Goal: Information Seeking & Learning: Learn about a topic

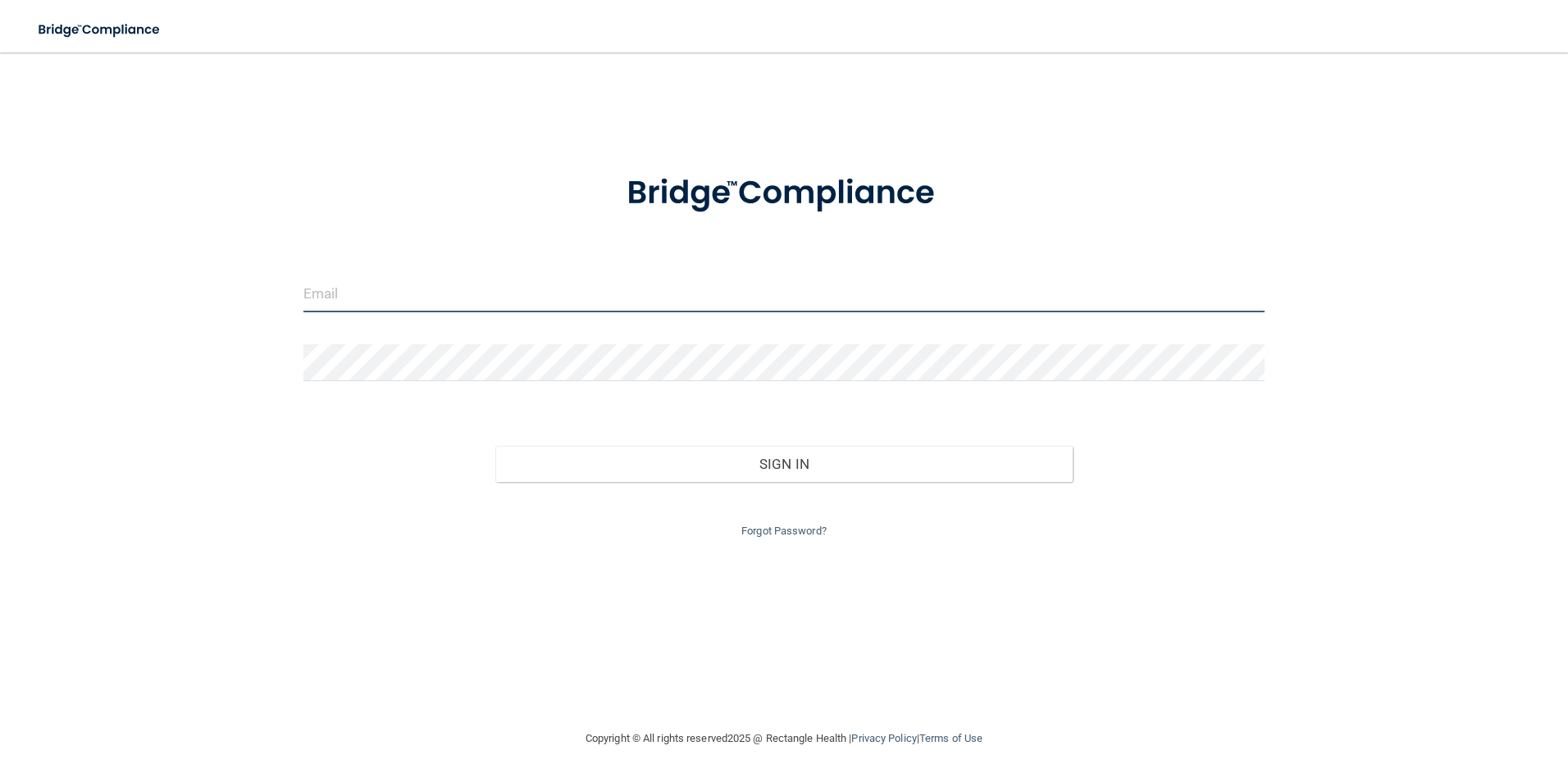
type input "michelle@3bridgespdo.com"
drag, startPoint x: 570, startPoint y: 298, endPoint x: 0, endPoint y: 256, distance: 571.5
click at [0, 256] on html "Toggle navigation Manage My Enterprise Manage My Location michelle@3bridgespdo.…" at bounding box center [784, 391] width 1568 height 782
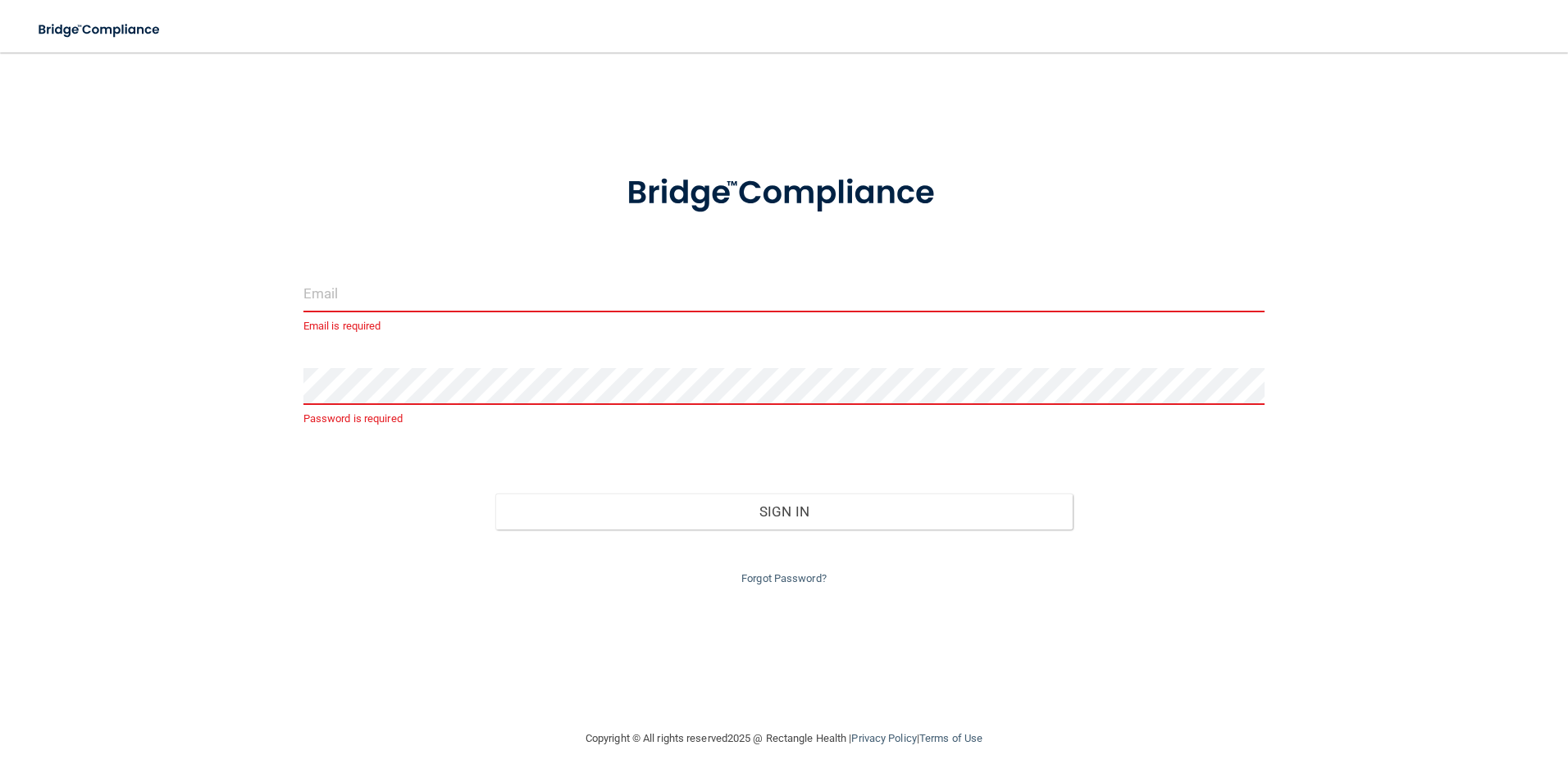
click at [1332, 342] on div "Email is required Password is required Invalid email/password. You don't have p…" at bounding box center [784, 390] width 1502 height 643
click at [1082, 305] on input "email" at bounding box center [784, 294] width 962 height 37
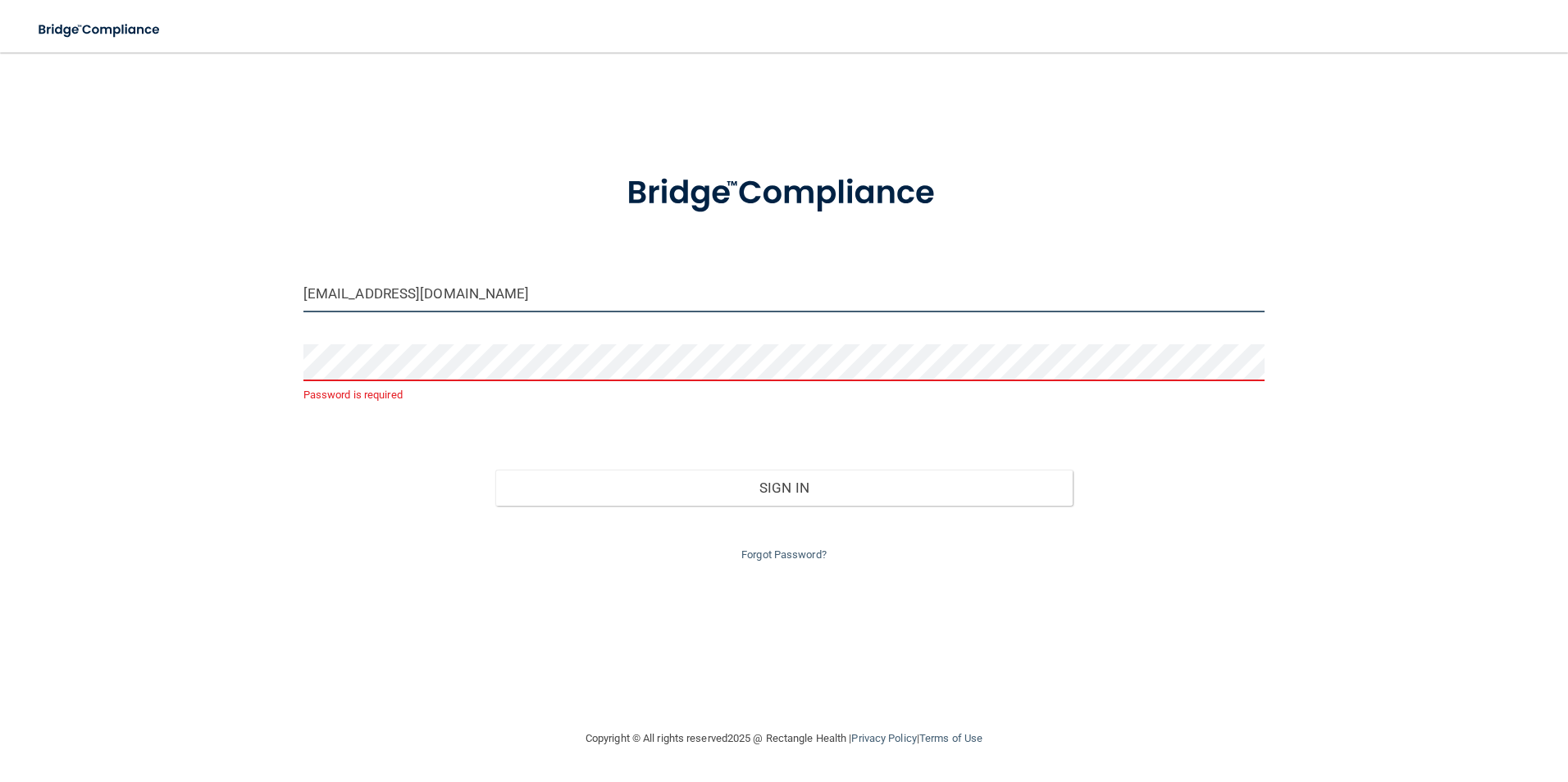
type input "[EMAIL_ADDRESS][DOMAIN_NAME]"
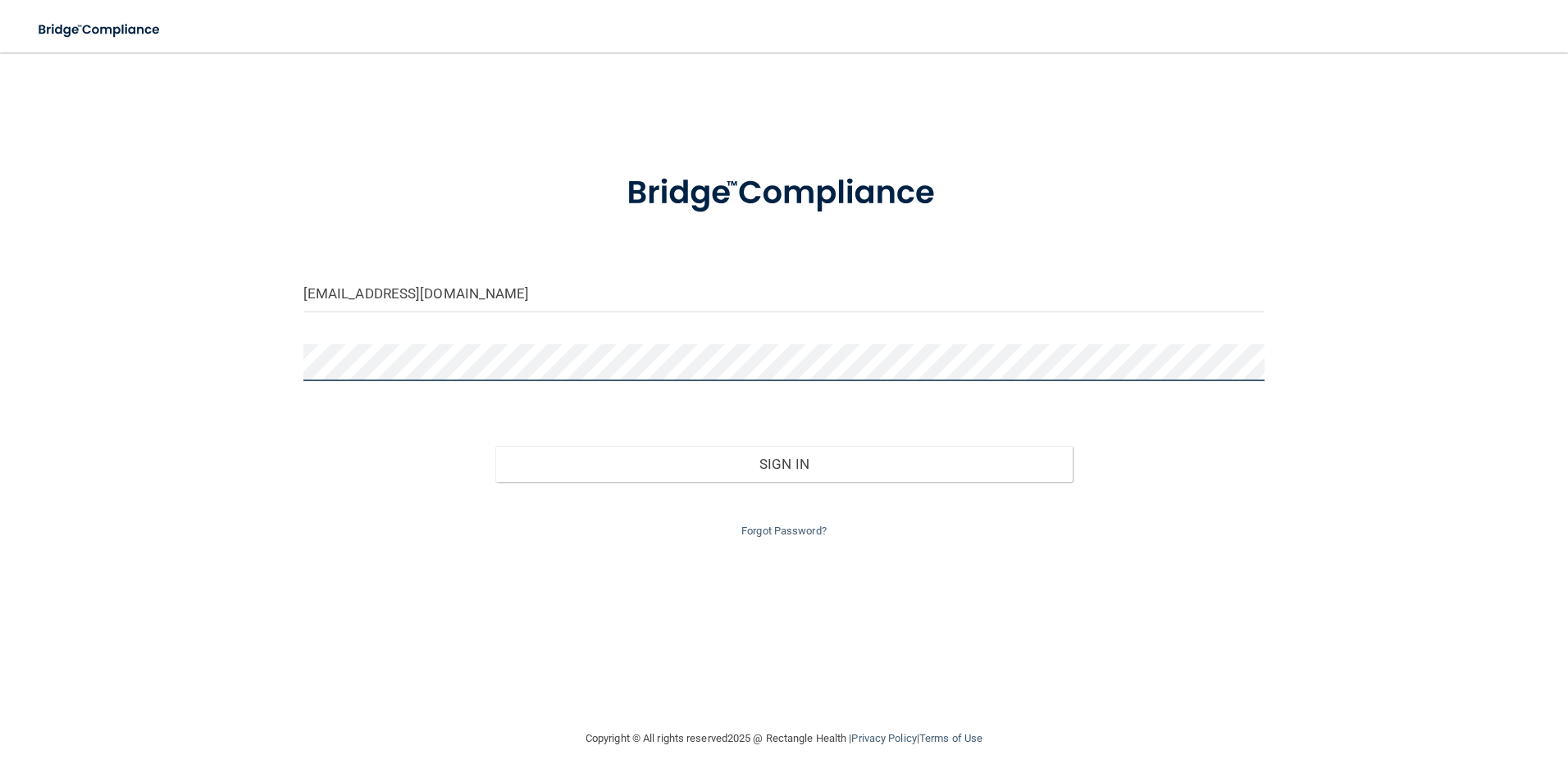
click at [495, 446] on button "Sign In" at bounding box center [783, 464] width 577 height 36
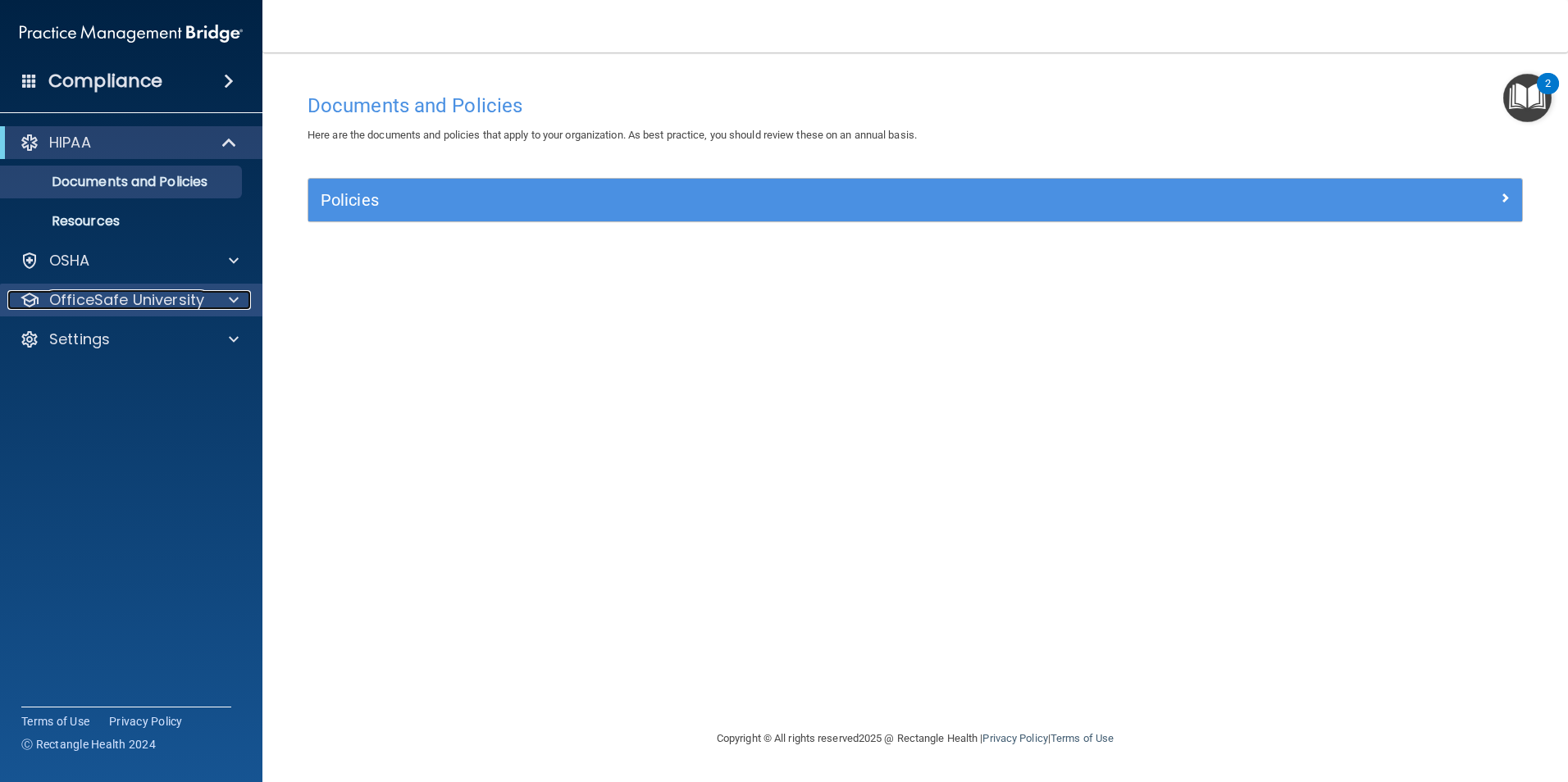
click at [201, 304] on p "OfficeSafe University" at bounding box center [127, 299] width 155 height 20
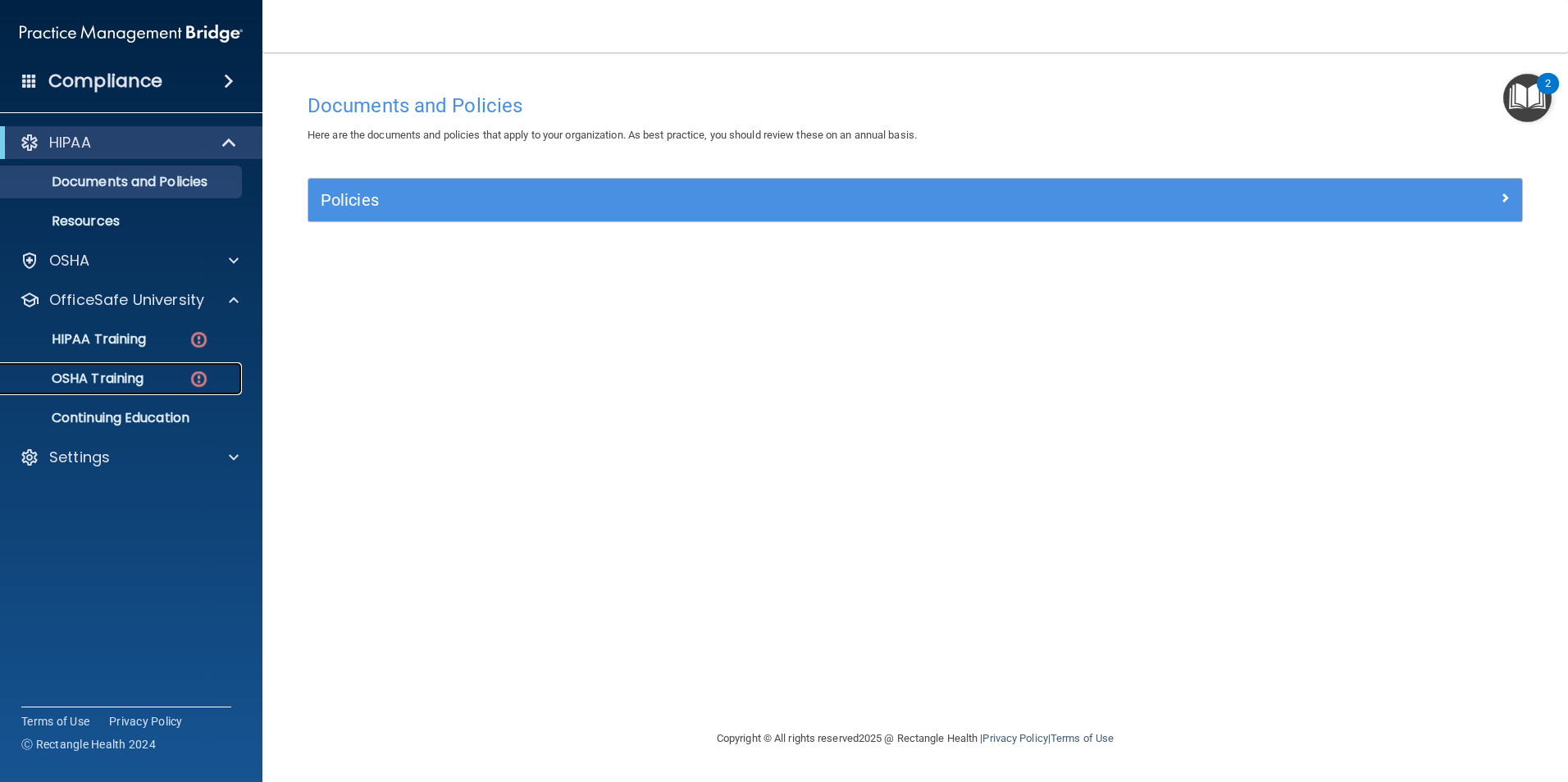
click at [157, 381] on div "OSHA Training" at bounding box center [122, 378] width 224 height 16
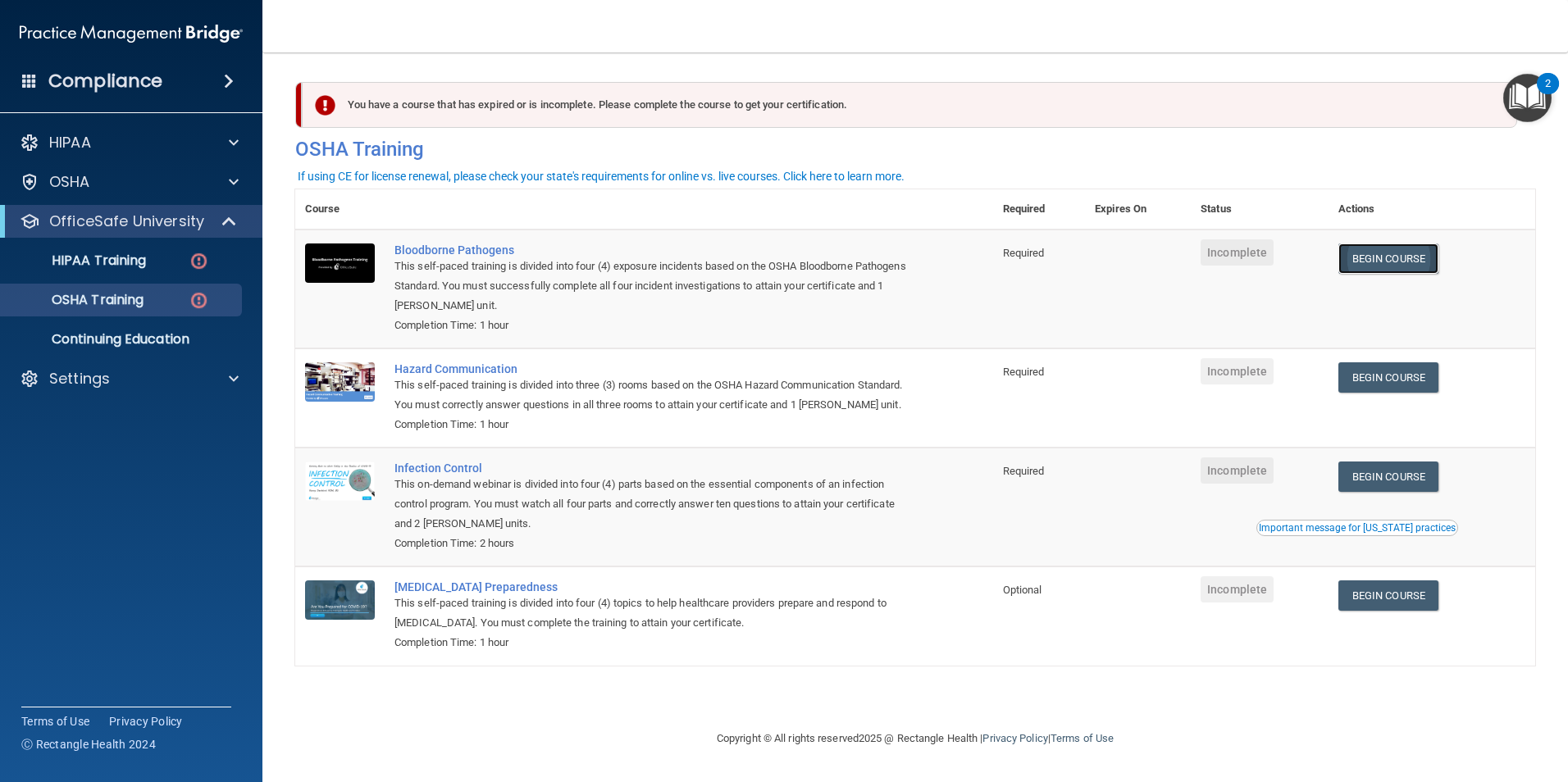
click at [1374, 257] on link "Begin Course" at bounding box center [1389, 259] width 100 height 30
click at [445, 250] on div "Bloodborne Pathogens" at bounding box center [653, 250] width 517 height 13
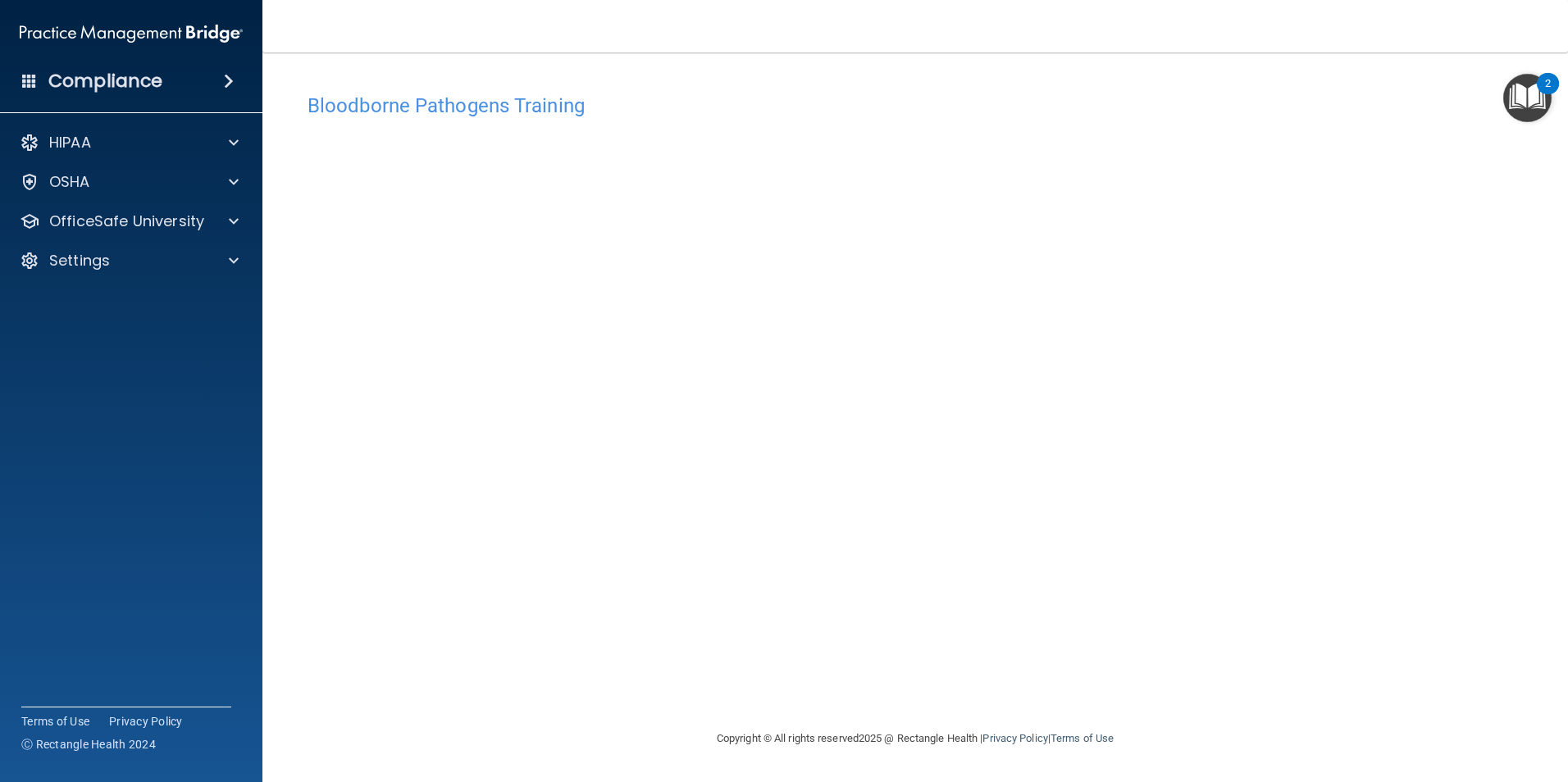
click at [382, 105] on h4 "Bloodborne Pathogens Training" at bounding box center [915, 106] width 1215 height 22
click at [897, 178] on button "Take the course anyway!" at bounding box center [914, 177] width 164 height 30
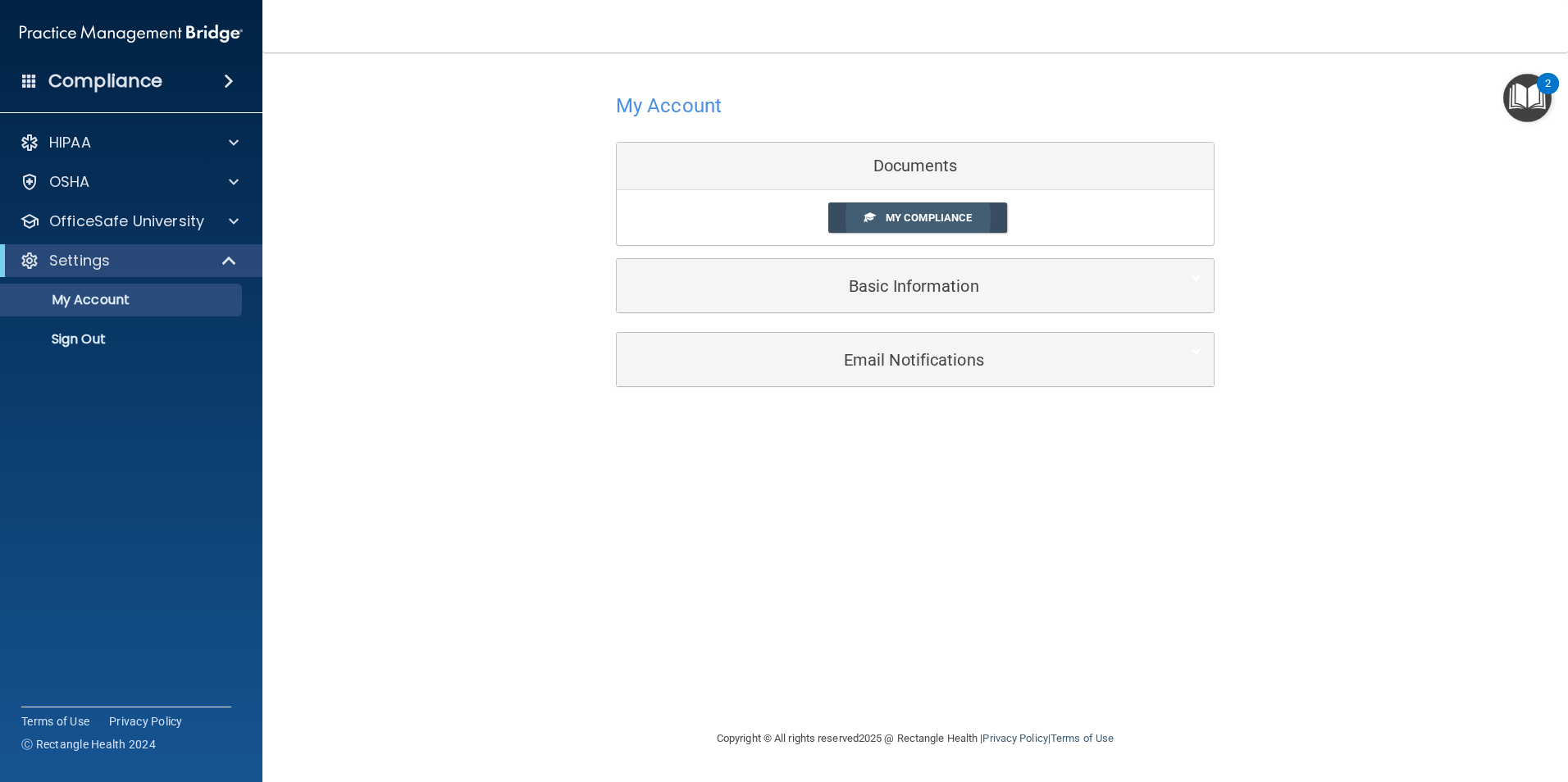
click at [900, 214] on span "My Compliance" at bounding box center [928, 217] width 86 height 12
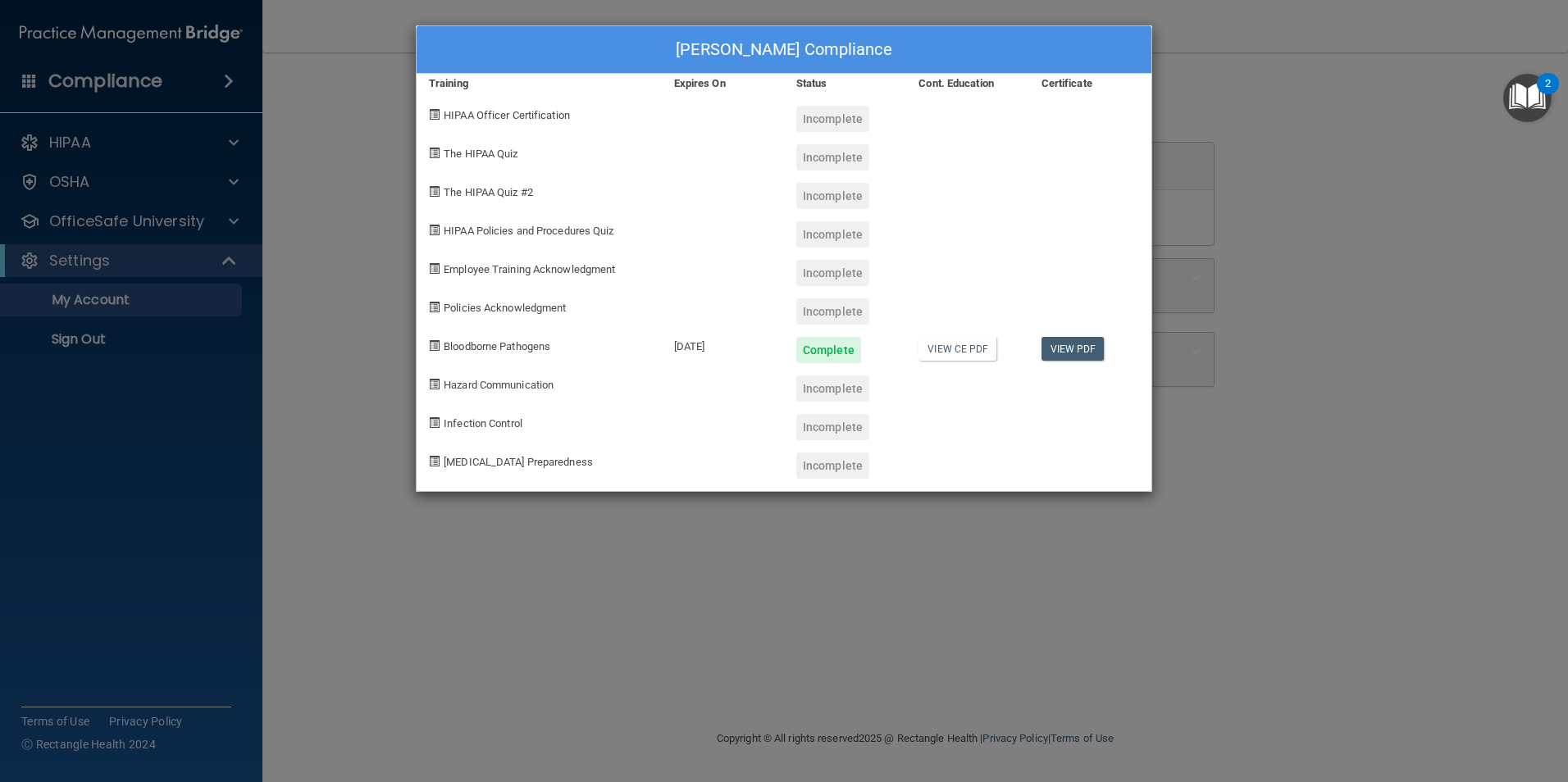
click at [1189, 432] on div "Araya Brown's Compliance Training Expires On Status Cont. Education Certificate…" at bounding box center [784, 391] width 1568 height 782
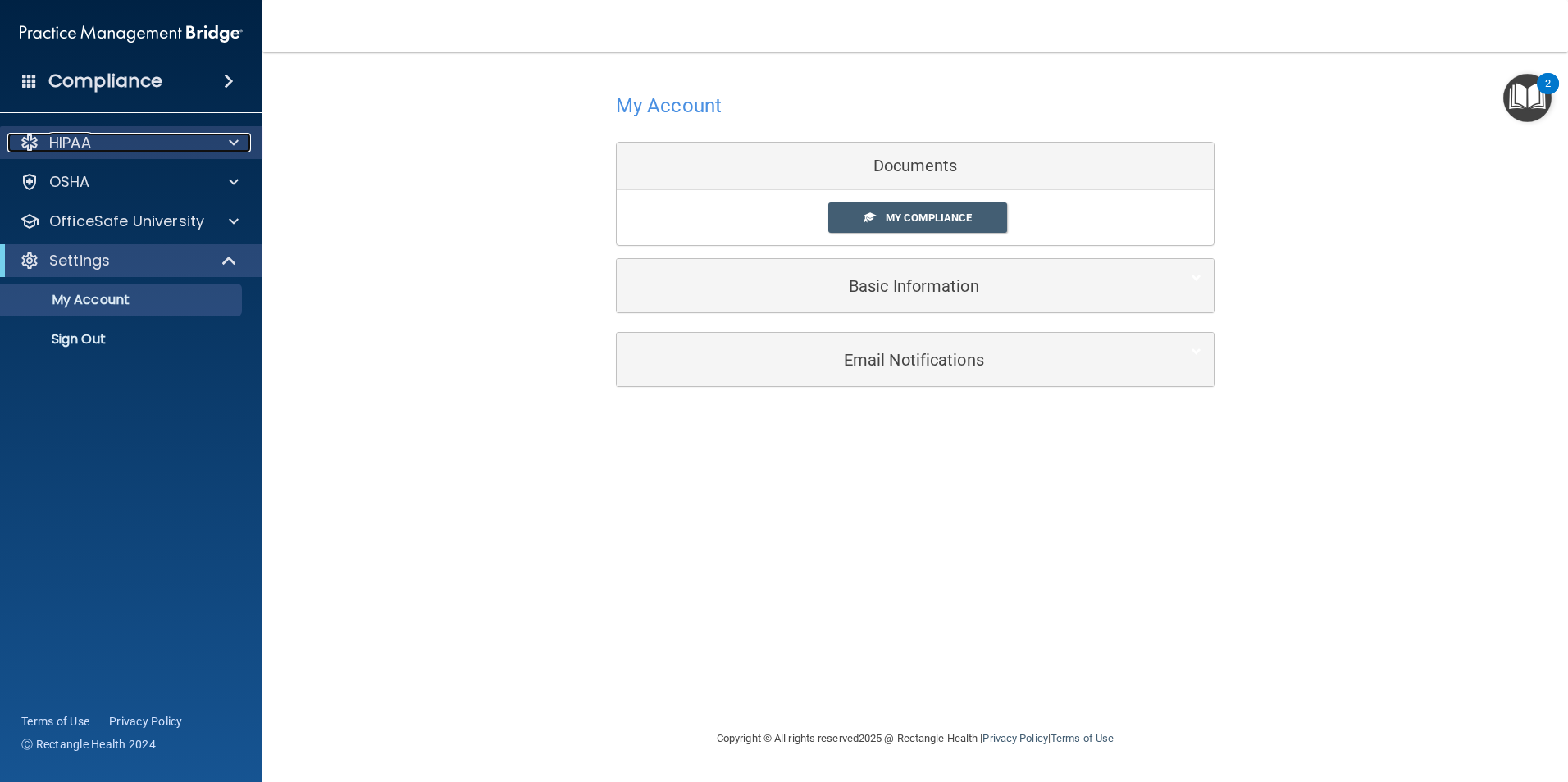
click at [230, 135] on span at bounding box center [233, 143] width 9 height 20
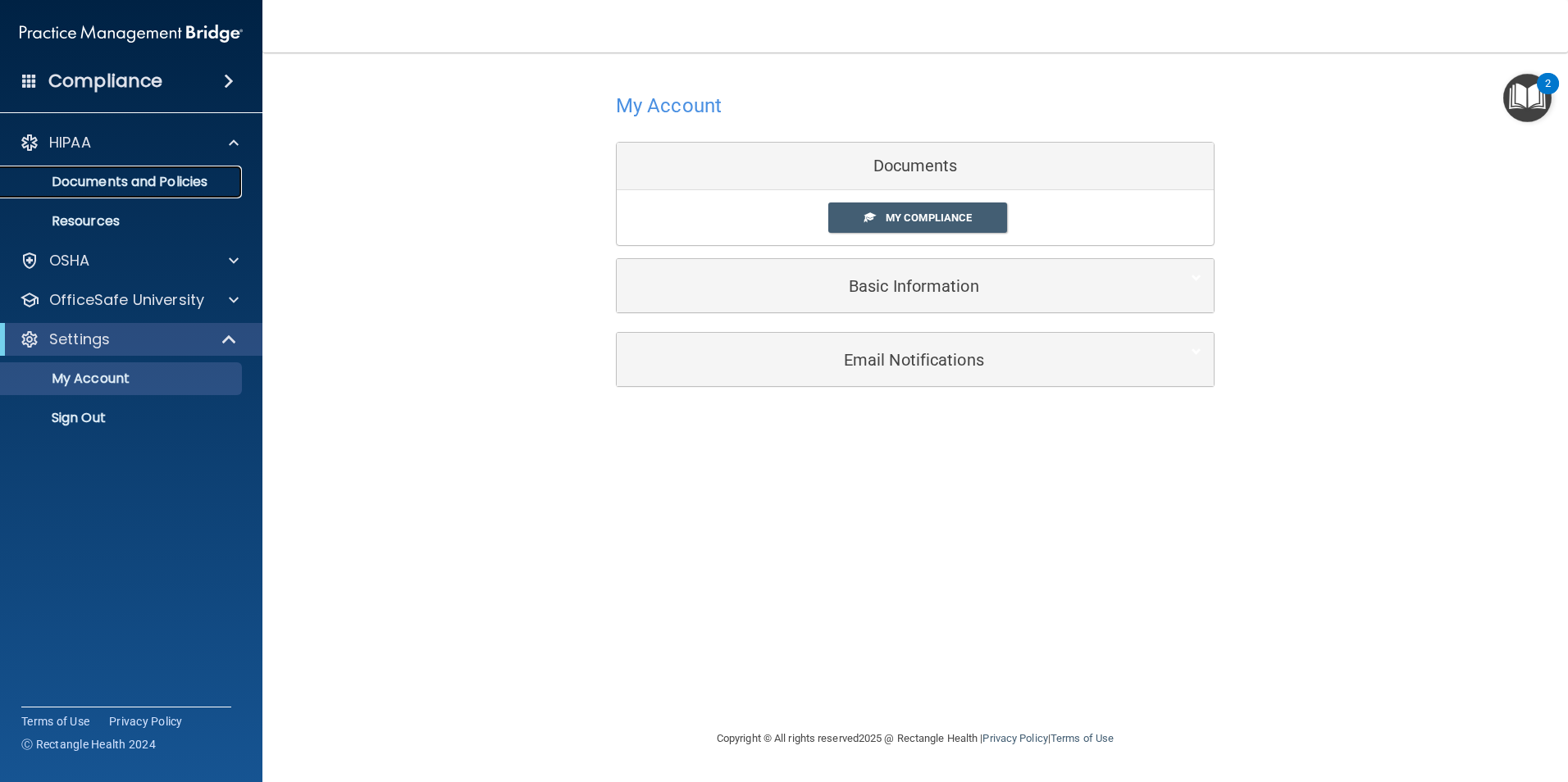
click at [202, 179] on p "Documents and Policies" at bounding box center [122, 181] width 224 height 16
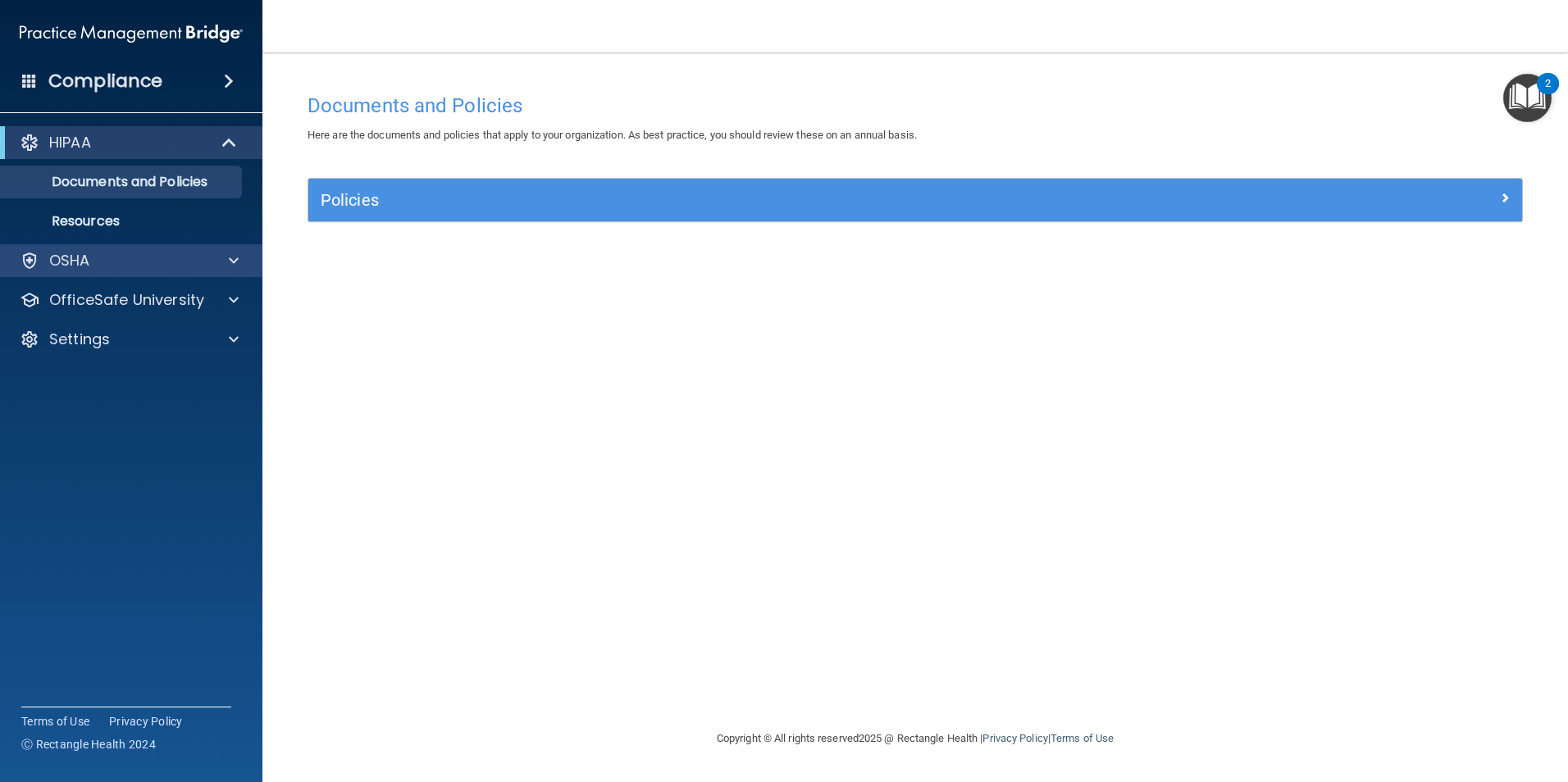
click at [159, 246] on div "OSHA" at bounding box center [131, 261] width 264 height 33
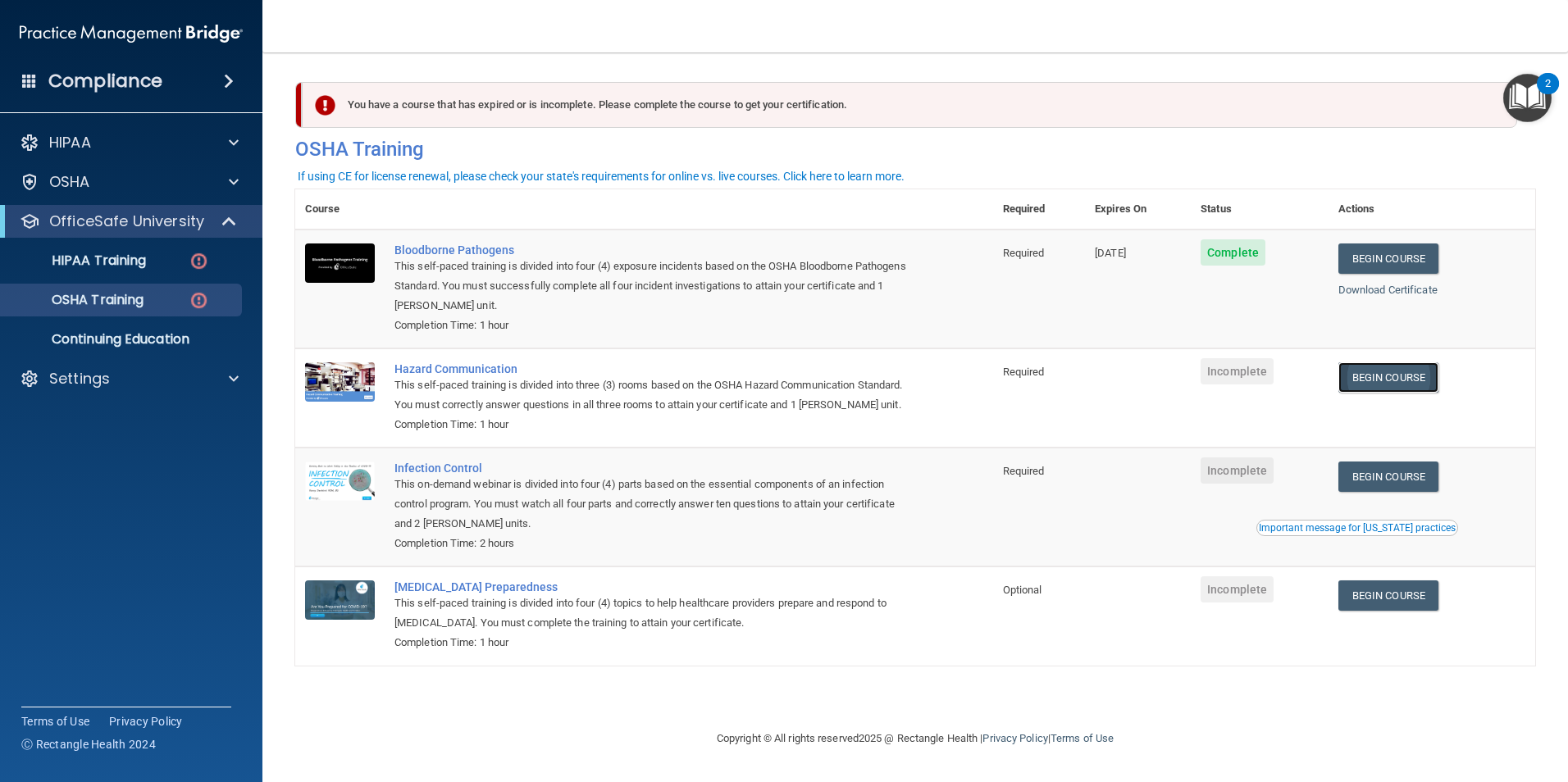
click at [1412, 375] on link "Begin Course" at bounding box center [1389, 378] width 100 height 30
click at [1359, 388] on link "Begin Course" at bounding box center [1389, 378] width 100 height 30
click at [1371, 383] on link "Begin Course" at bounding box center [1389, 378] width 100 height 30
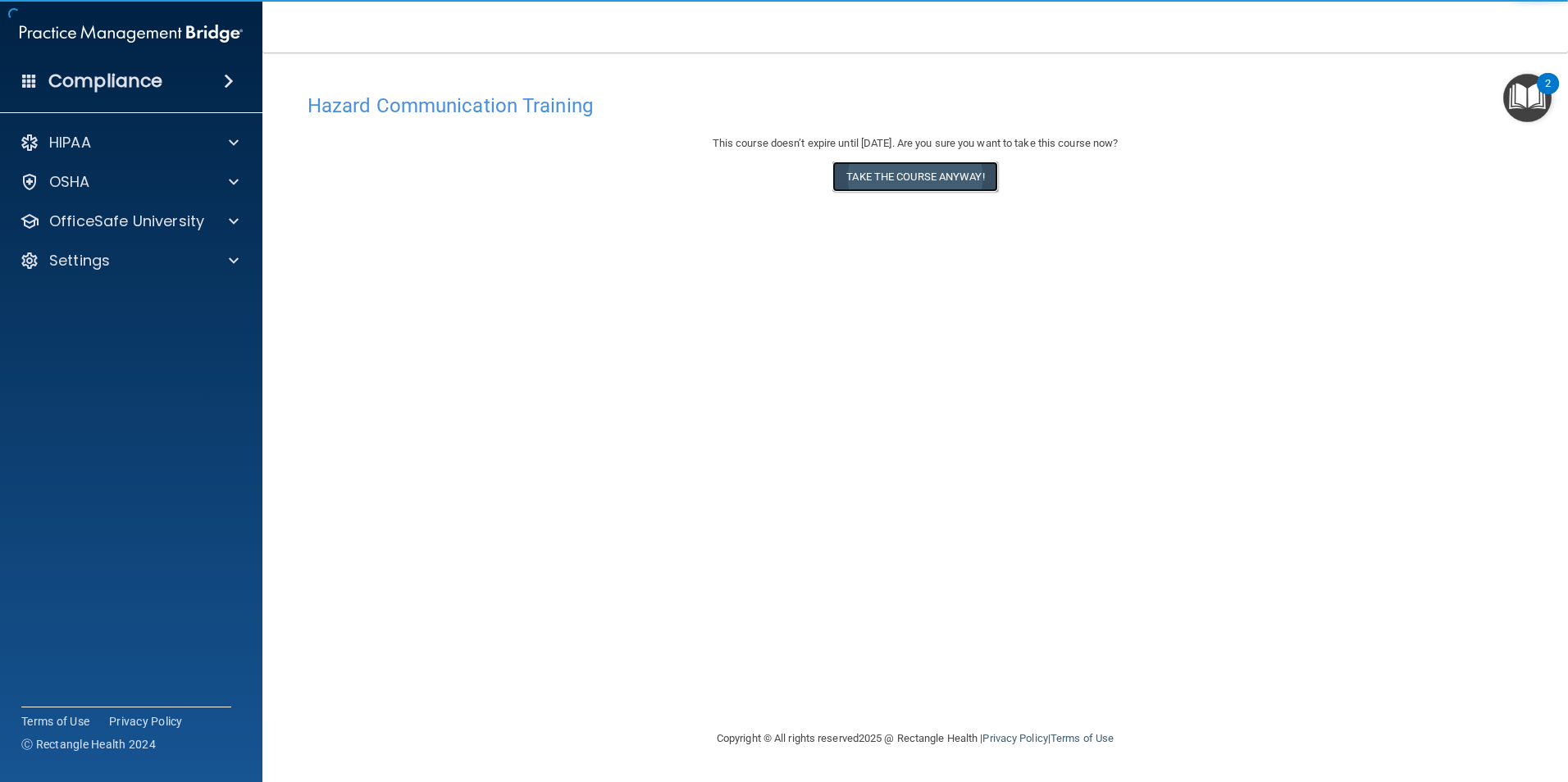
click at [909, 180] on button "Take the course anyway!" at bounding box center [914, 177] width 164 height 30
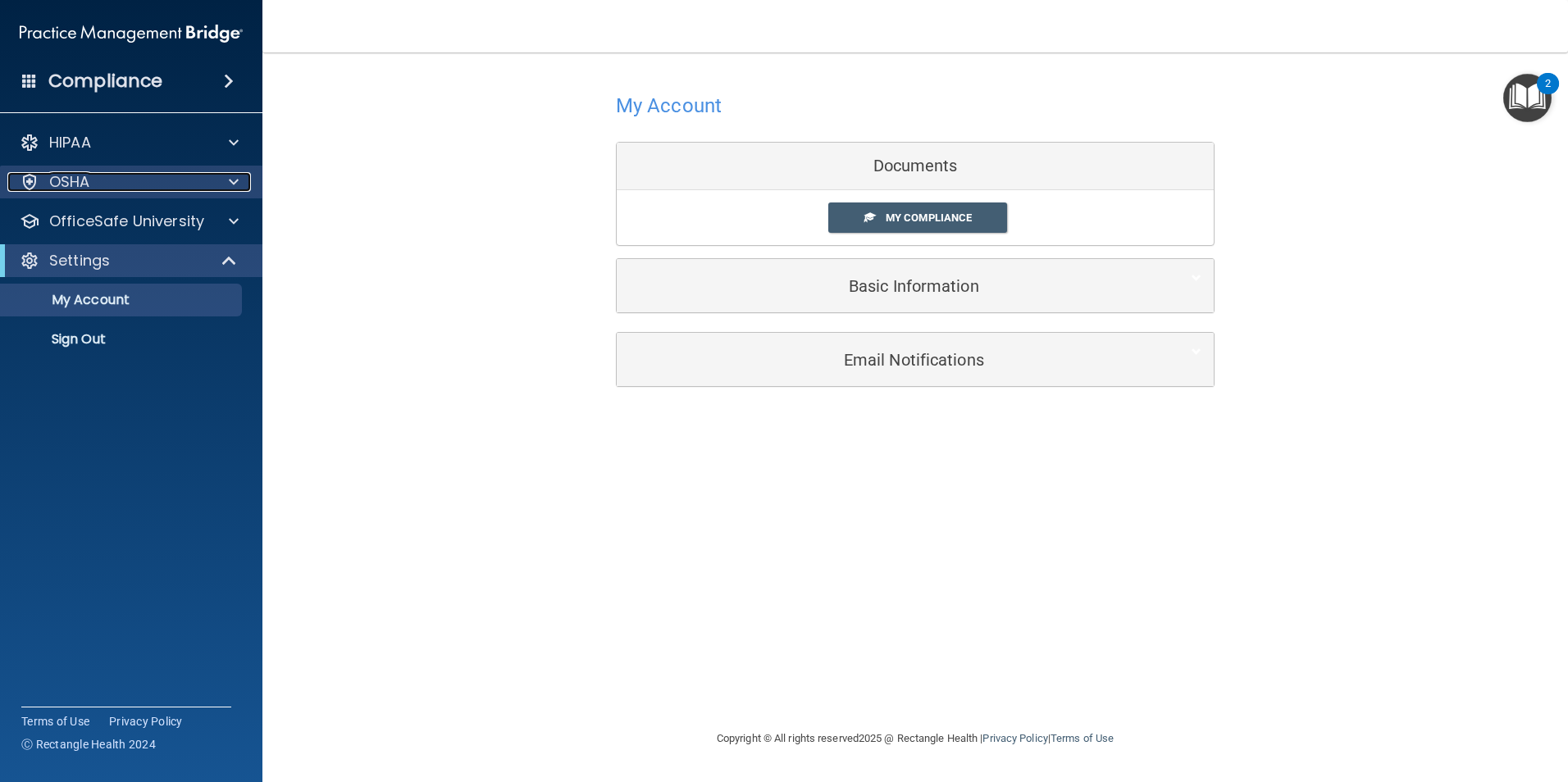
click at [151, 183] on div "OSHA" at bounding box center [109, 181] width 203 height 20
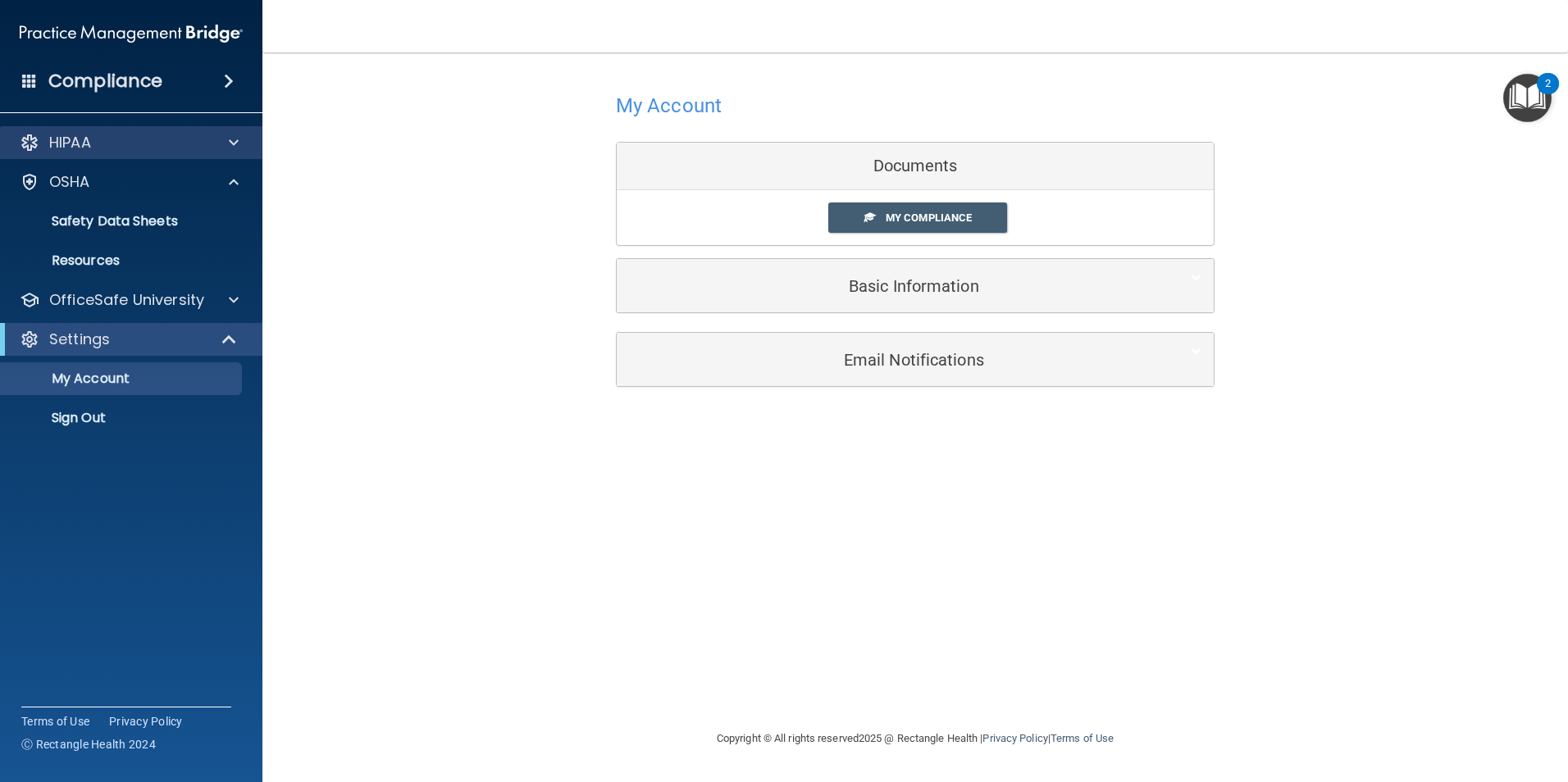
click at [180, 131] on div "HIPAA" at bounding box center [131, 143] width 264 height 33
click at [237, 153] on div "HIPAA" at bounding box center [131, 143] width 264 height 33
click at [233, 153] on div "HIPAA" at bounding box center [131, 143] width 264 height 33
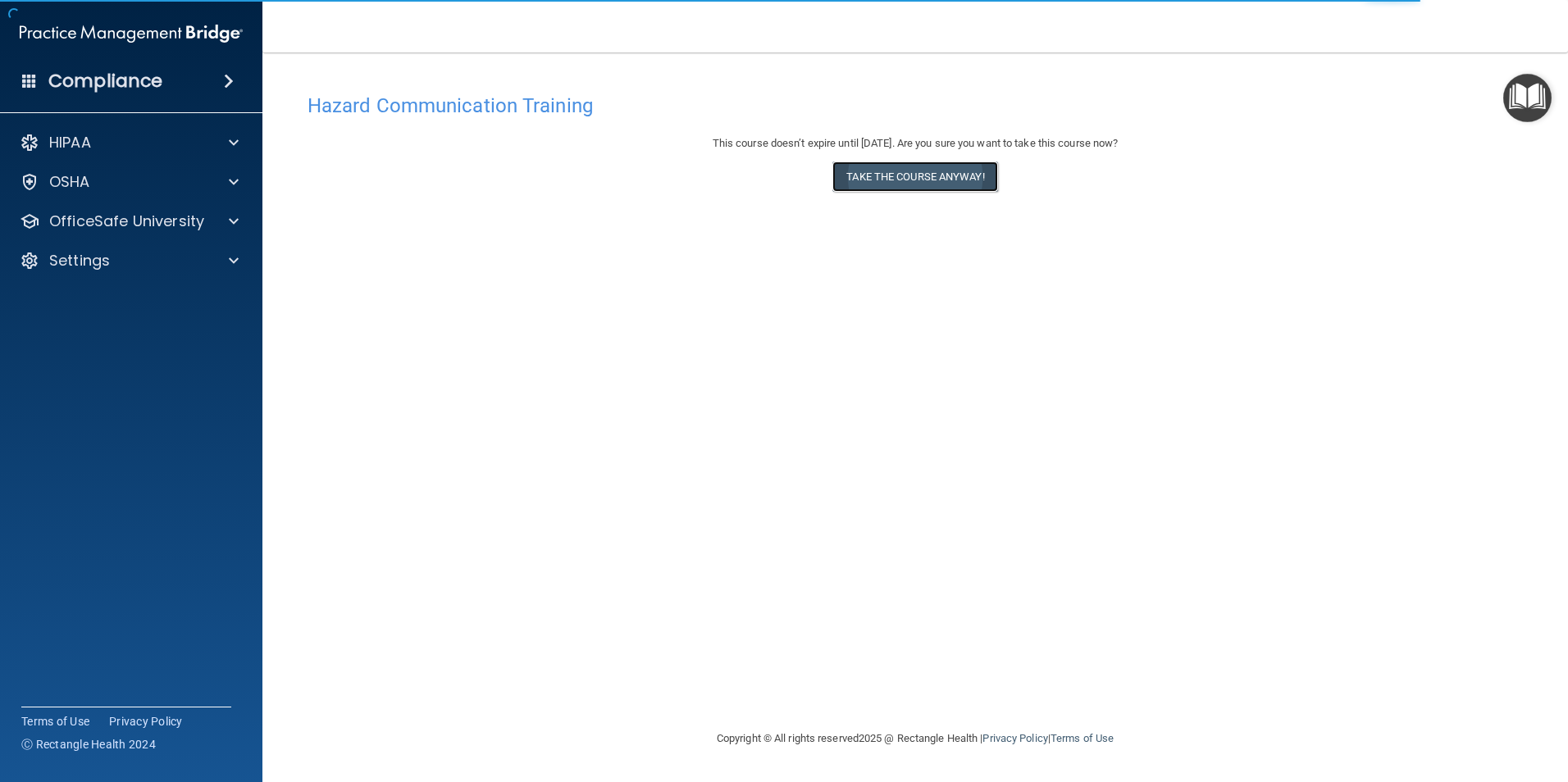
click at [894, 175] on button "Take the course anyway!" at bounding box center [914, 177] width 164 height 30
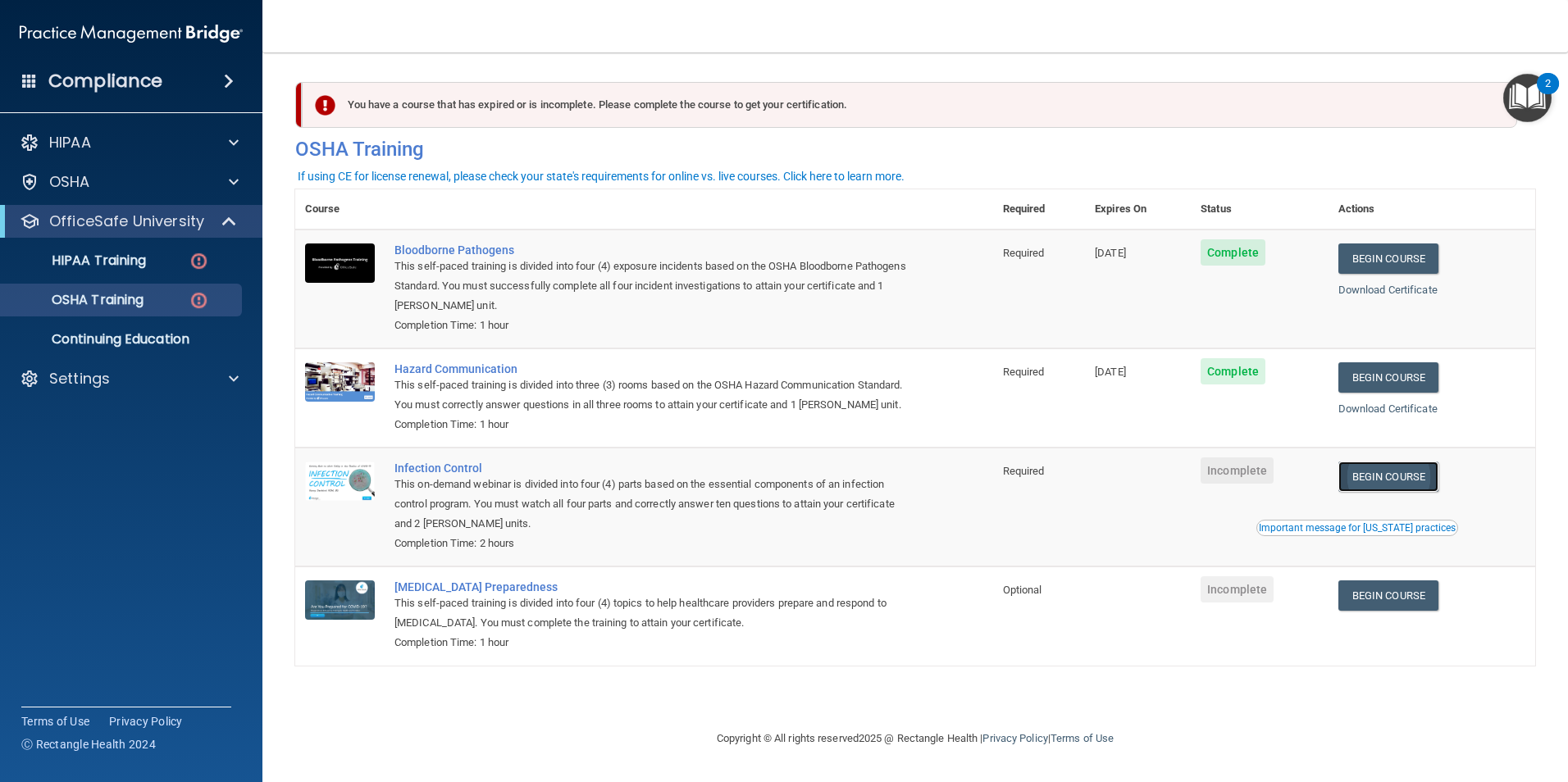
click at [1397, 492] on link "Begin Course" at bounding box center [1389, 477] width 100 height 30
